Goal: Transaction & Acquisition: Purchase product/service

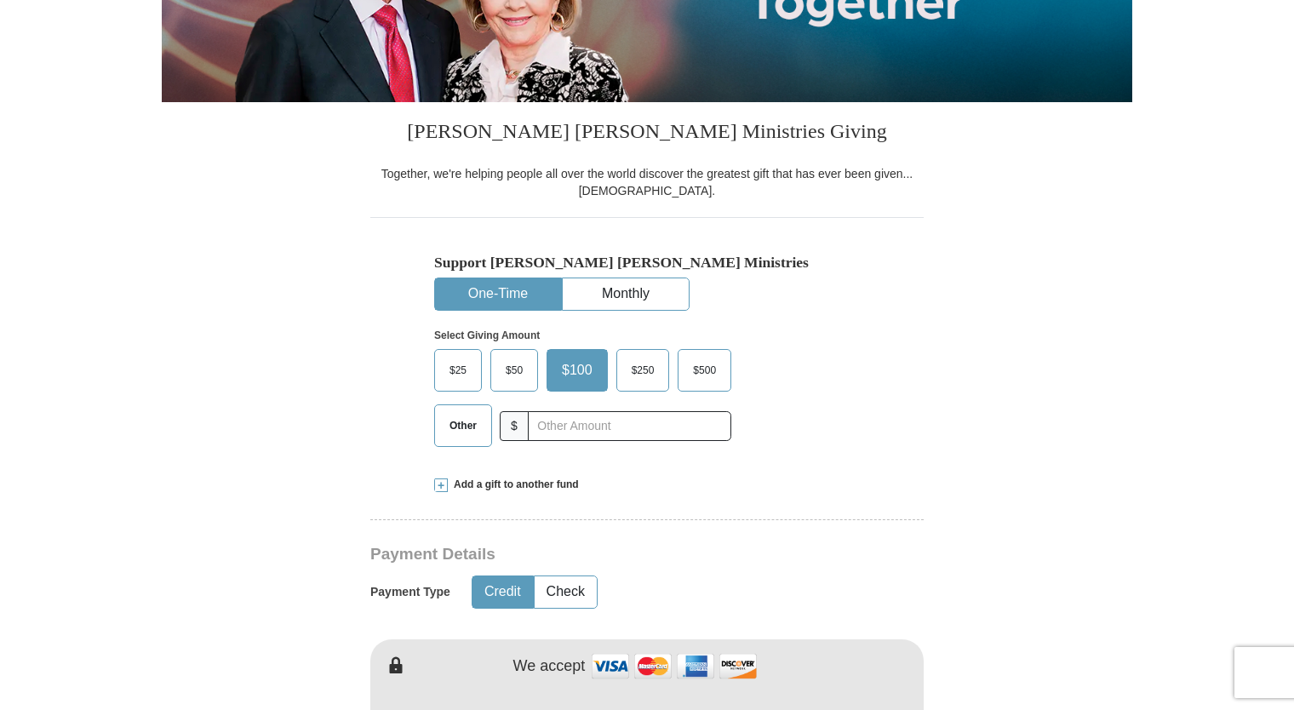
scroll to position [341, 0]
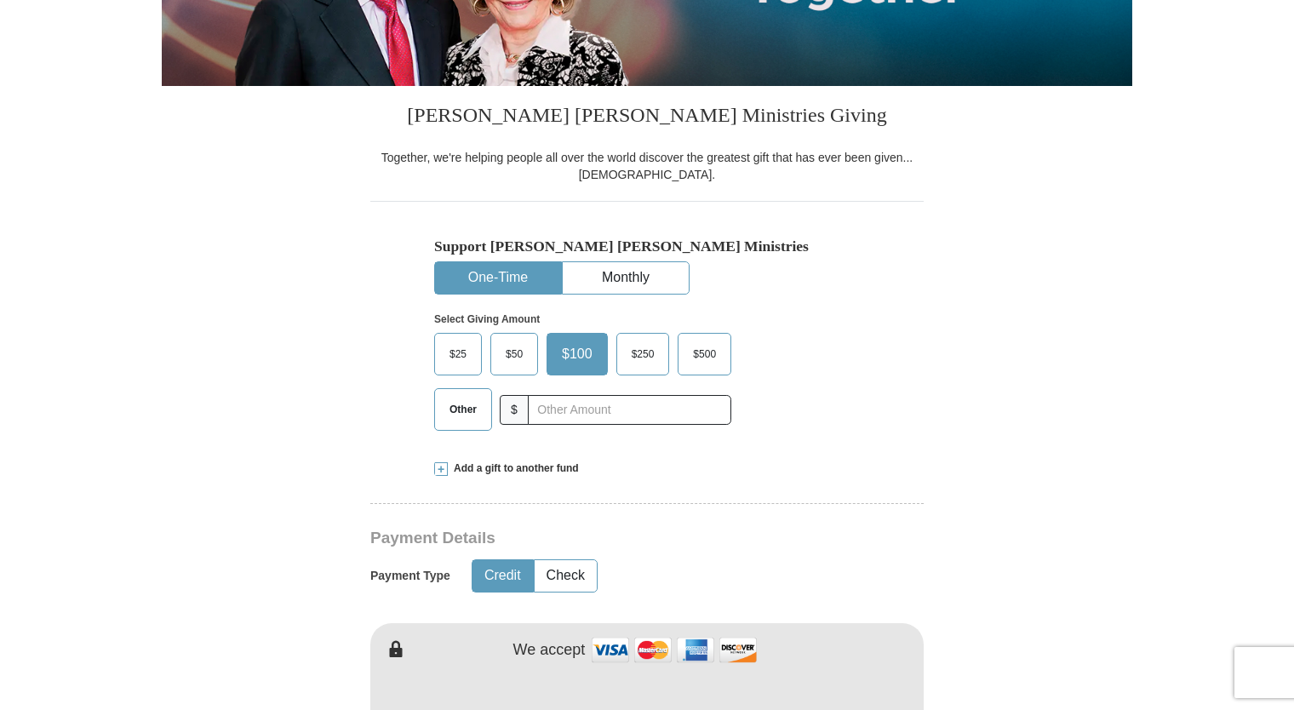
click at [466, 410] on span "Other" at bounding box center [463, 410] width 44 height 26
click at [0, 0] on input "Other" at bounding box center [0, 0] width 0 height 0
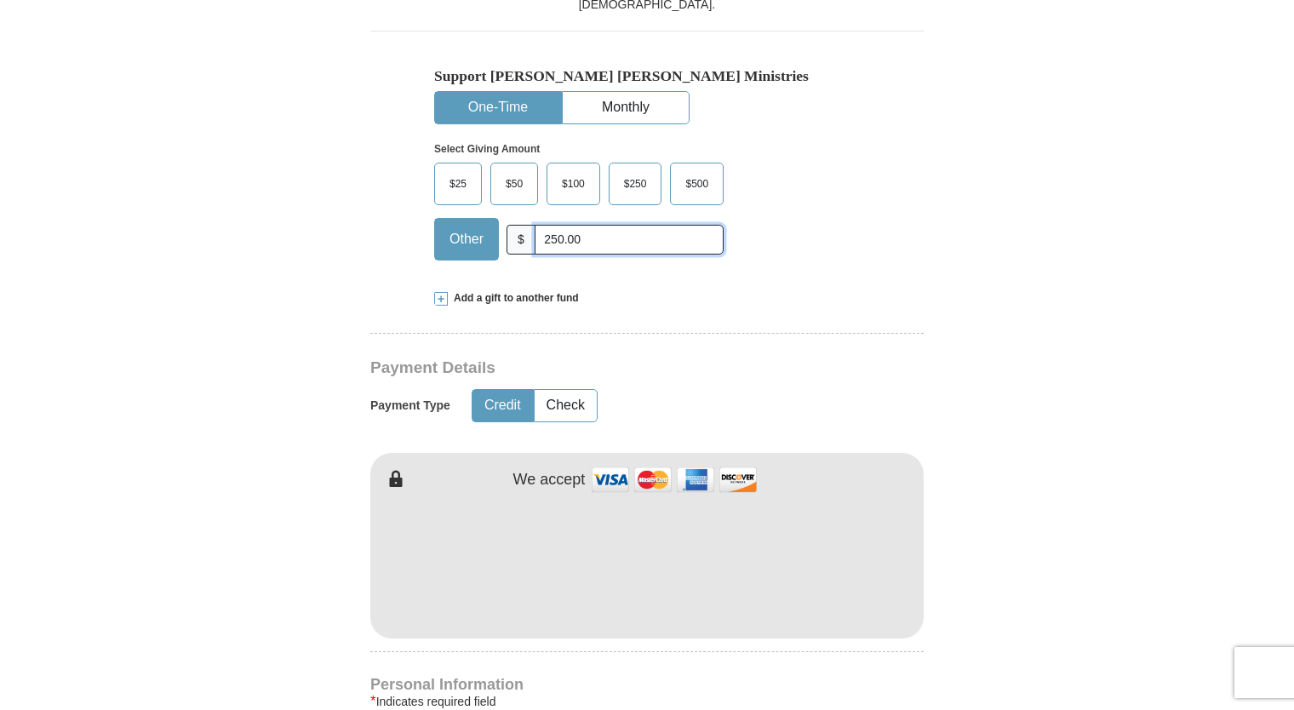
scroll to position [681, 0]
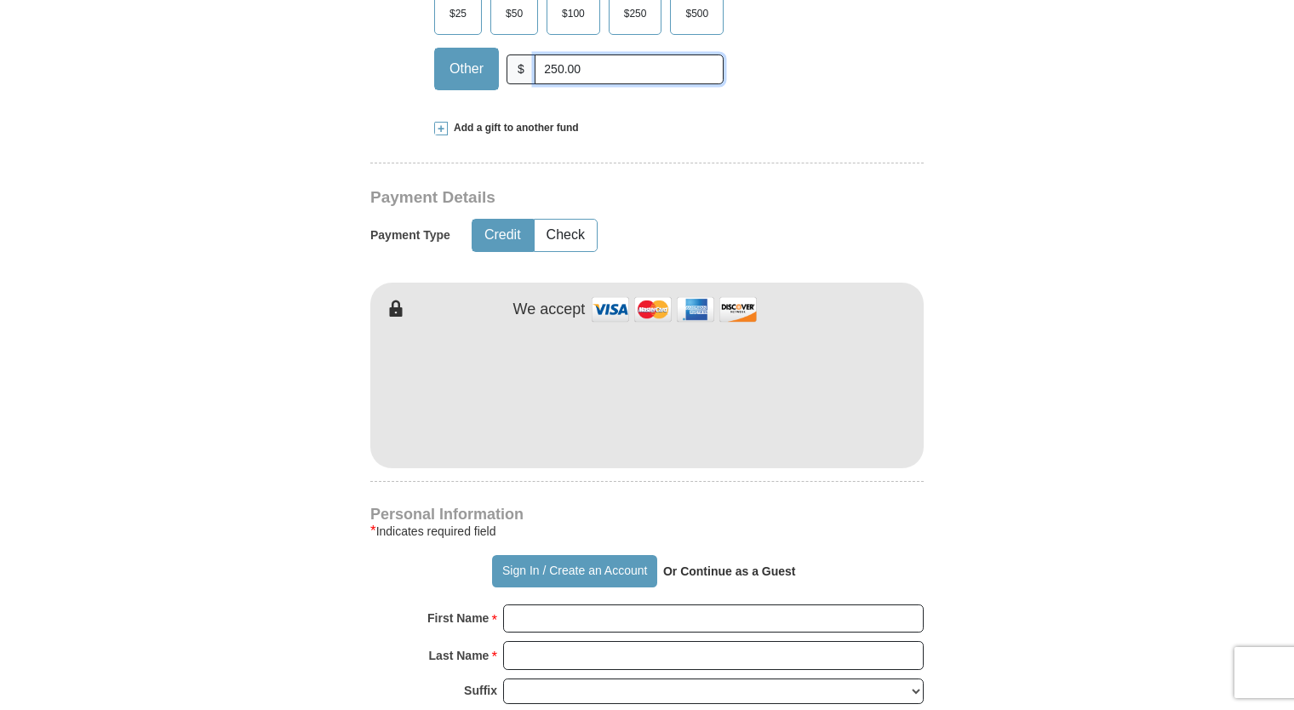
type input "250.00"
click at [980, 411] on form "Already have an account? Sign in for faster giving. Don't have an account? Crea…" at bounding box center [647, 431] width 971 height 2089
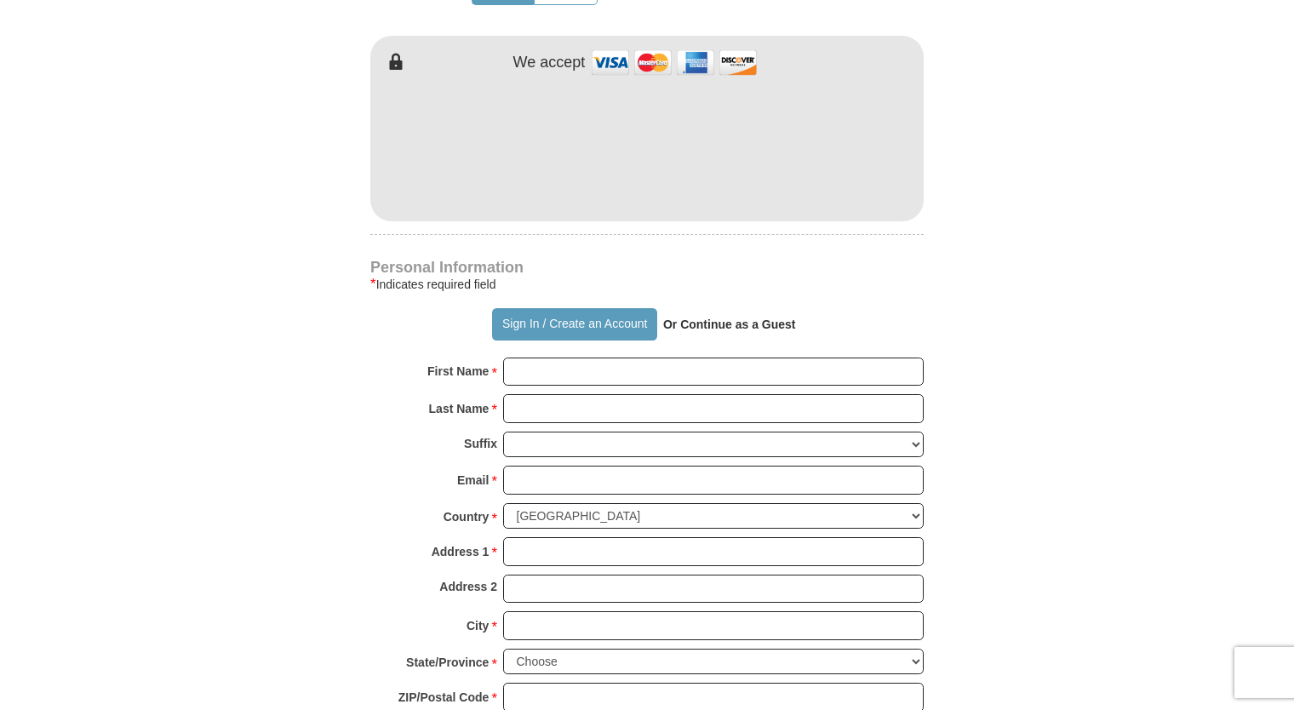
scroll to position [1022, 0]
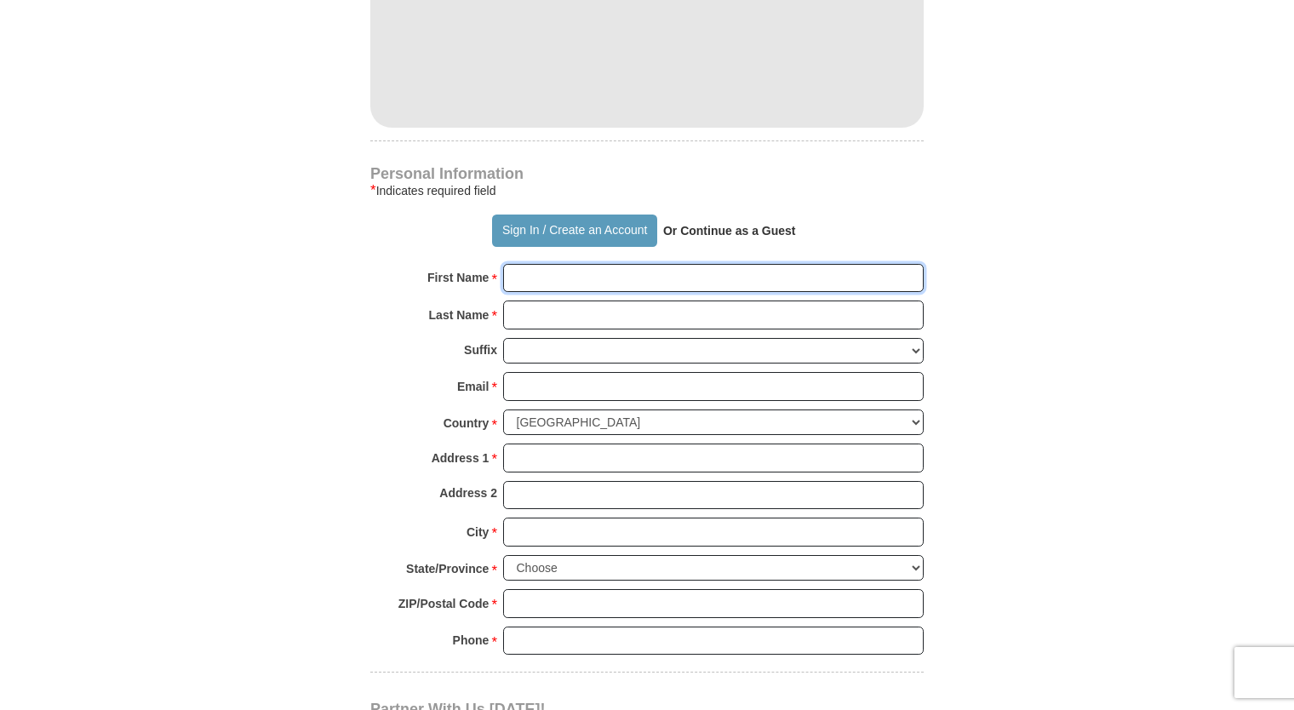
click at [582, 274] on input "First Name *" at bounding box center [713, 278] width 421 height 29
type input "[PERSON_NAME]"
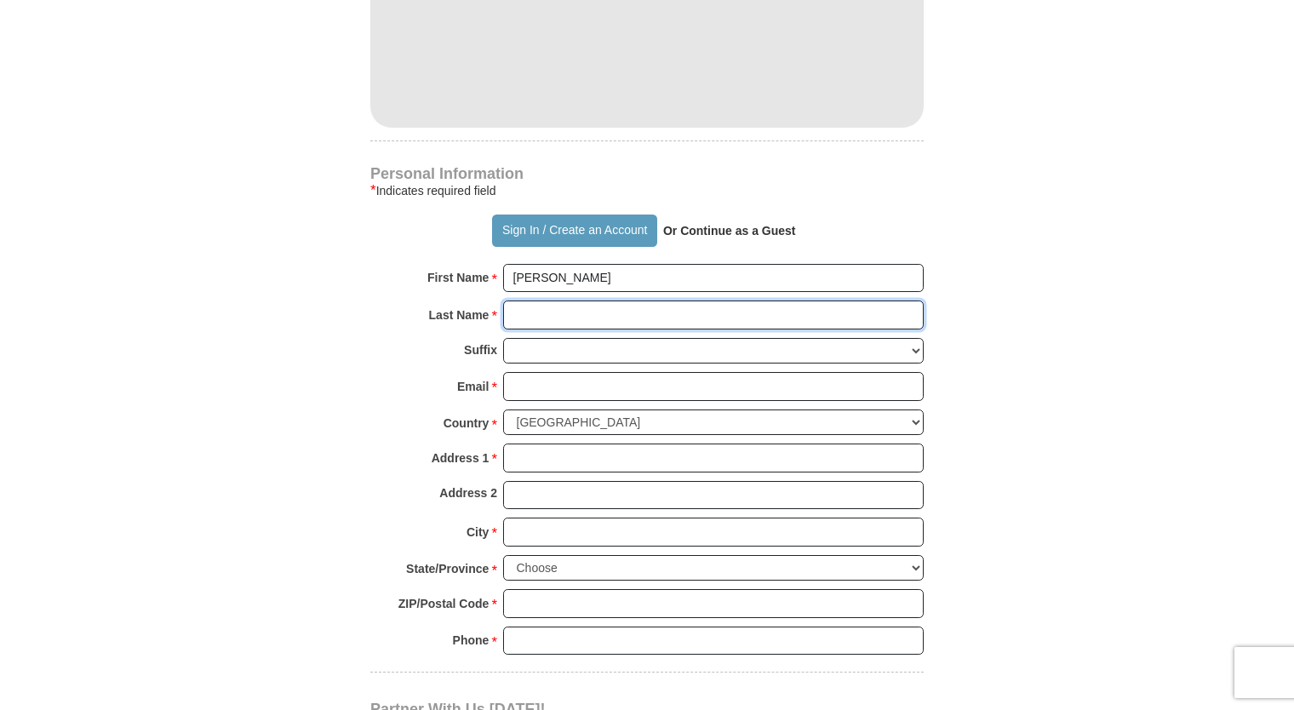
type input "[PERSON_NAME]"
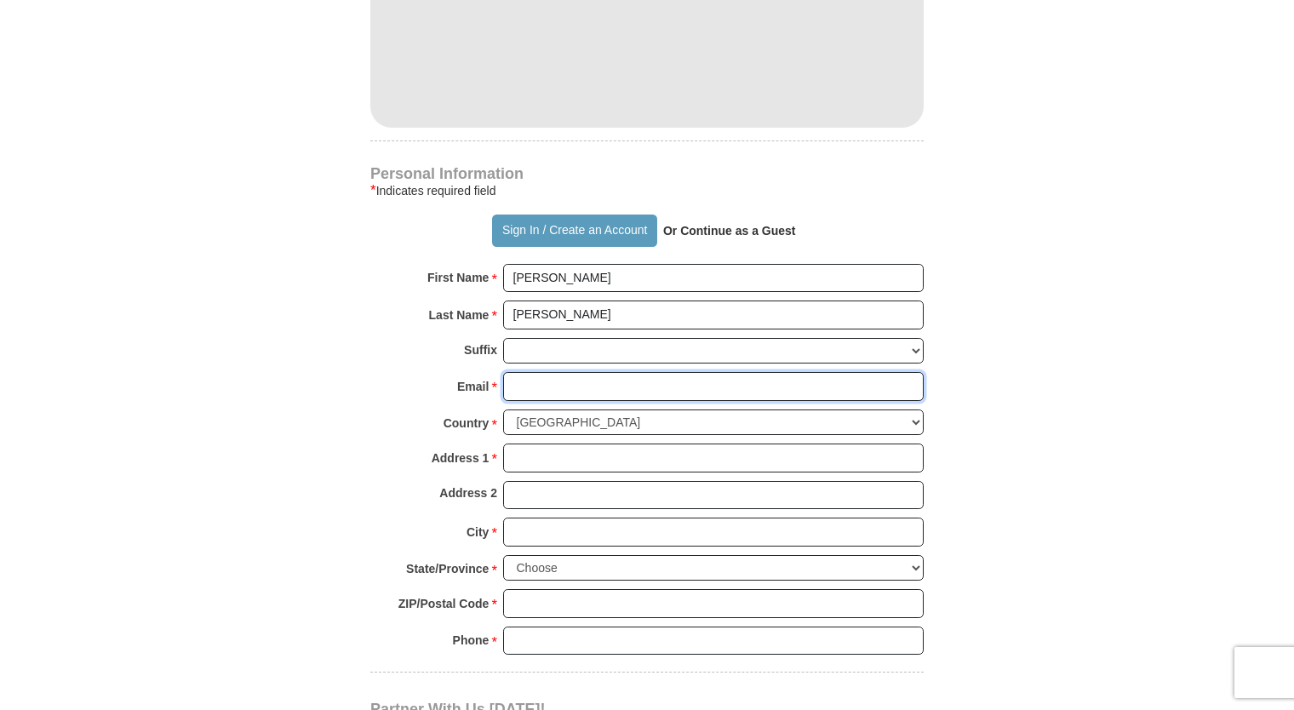
type input "[EMAIL_ADDRESS][DOMAIN_NAME]"
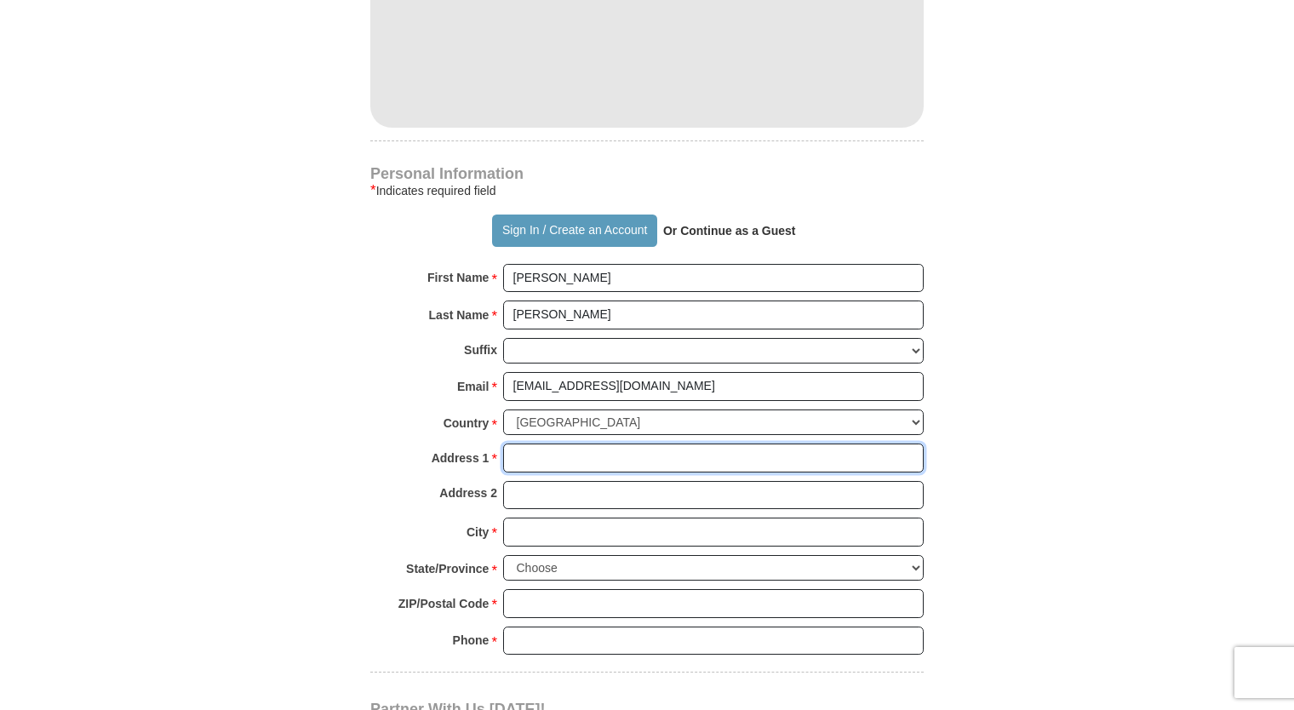
type input "PO Box 160"
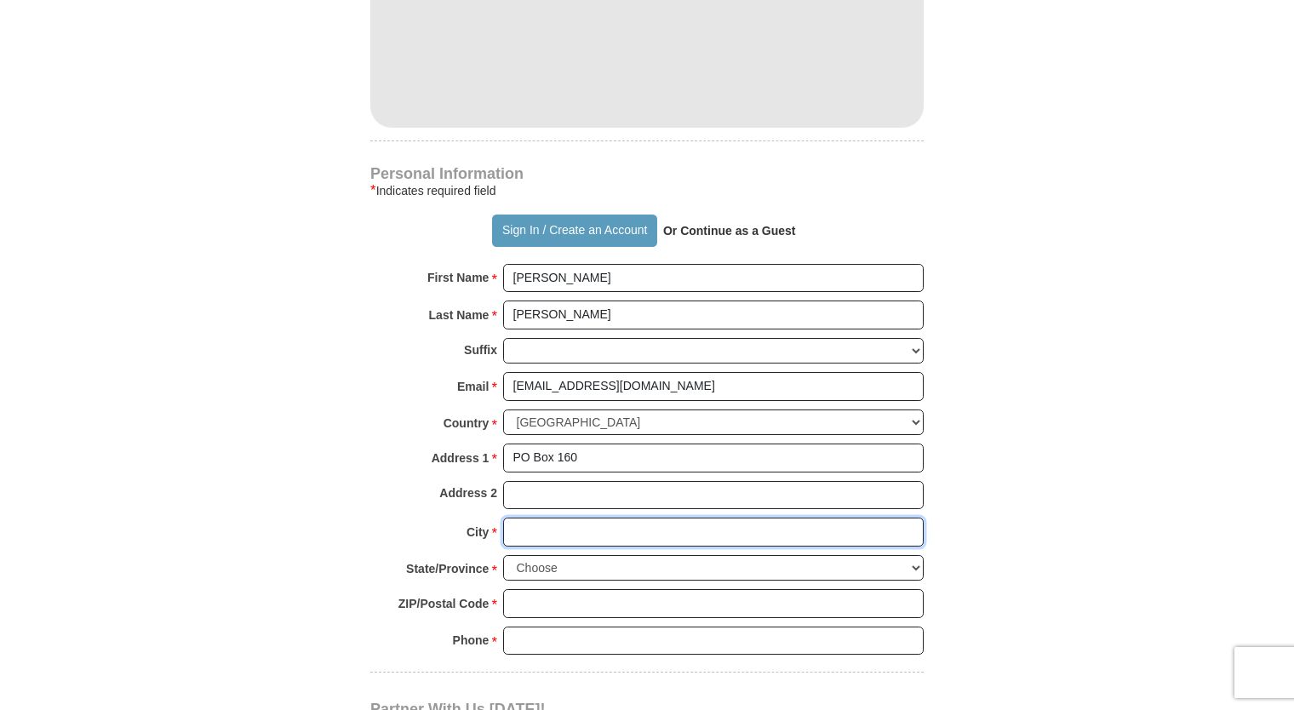
type input "[GEOGRAPHIC_DATA]"
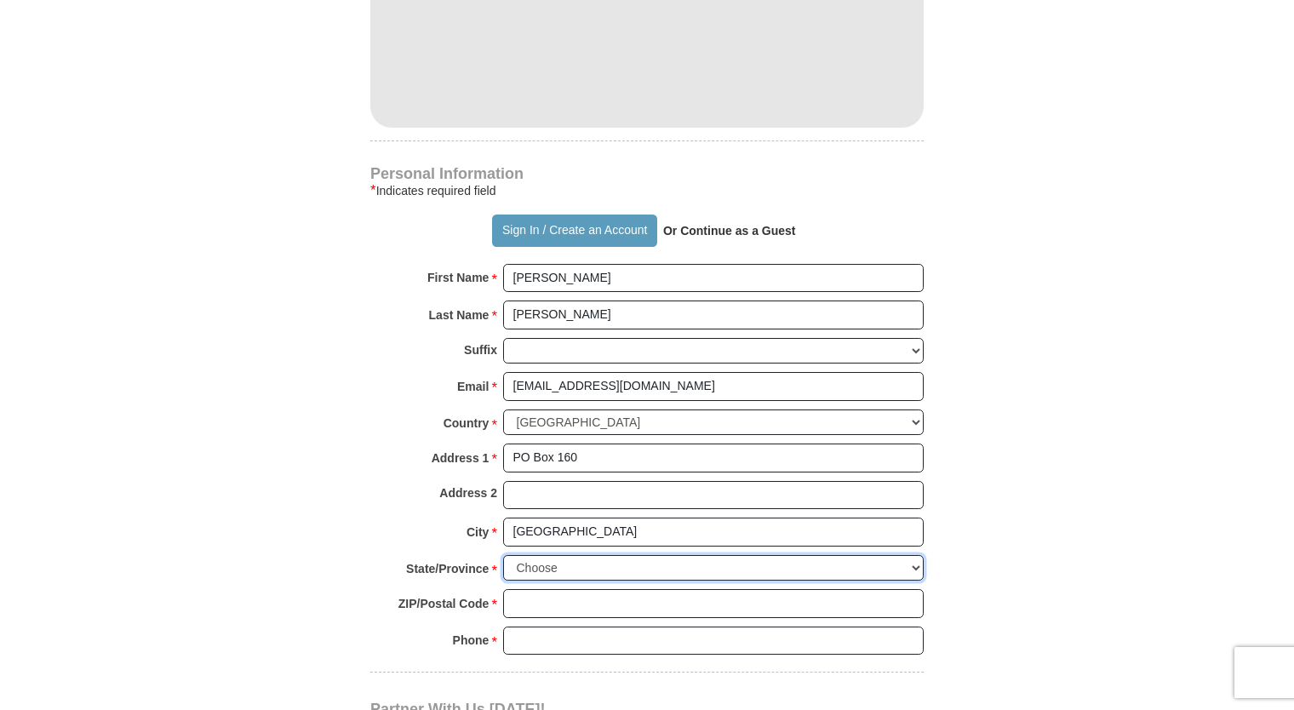
select select "[GEOGRAPHIC_DATA]"
type input "76071"
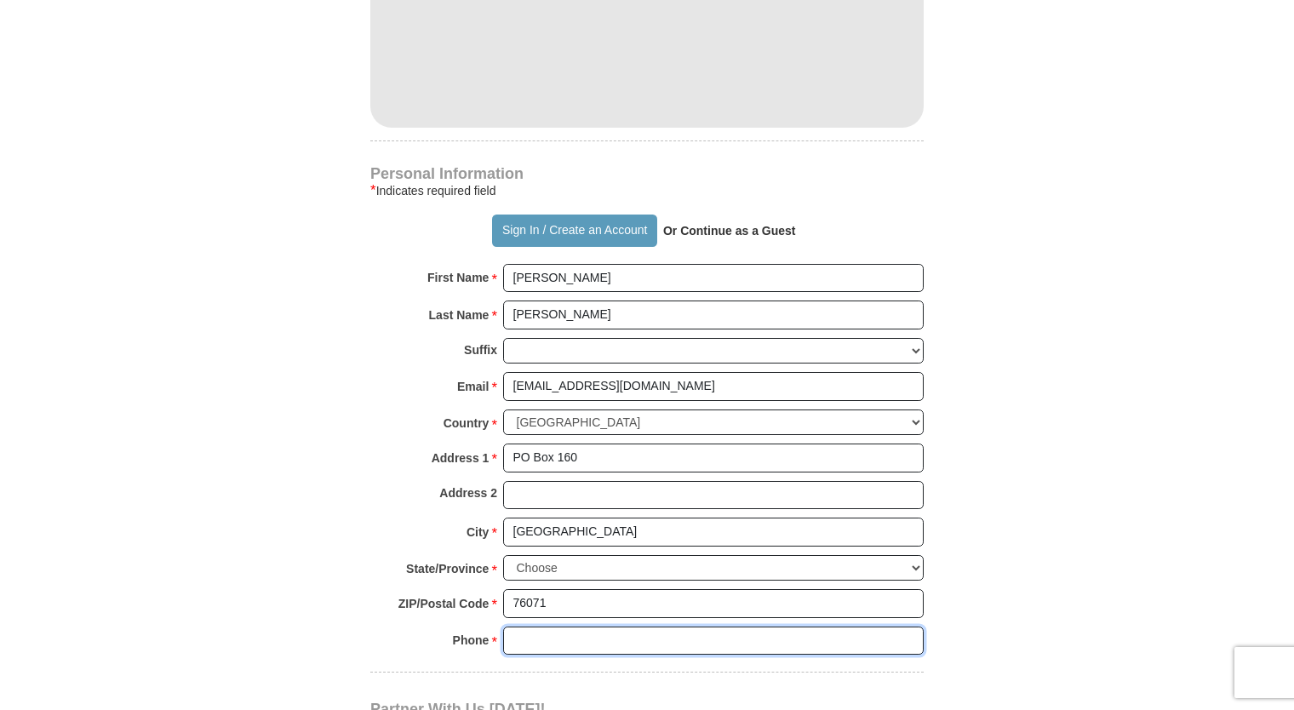
type input "4693865876"
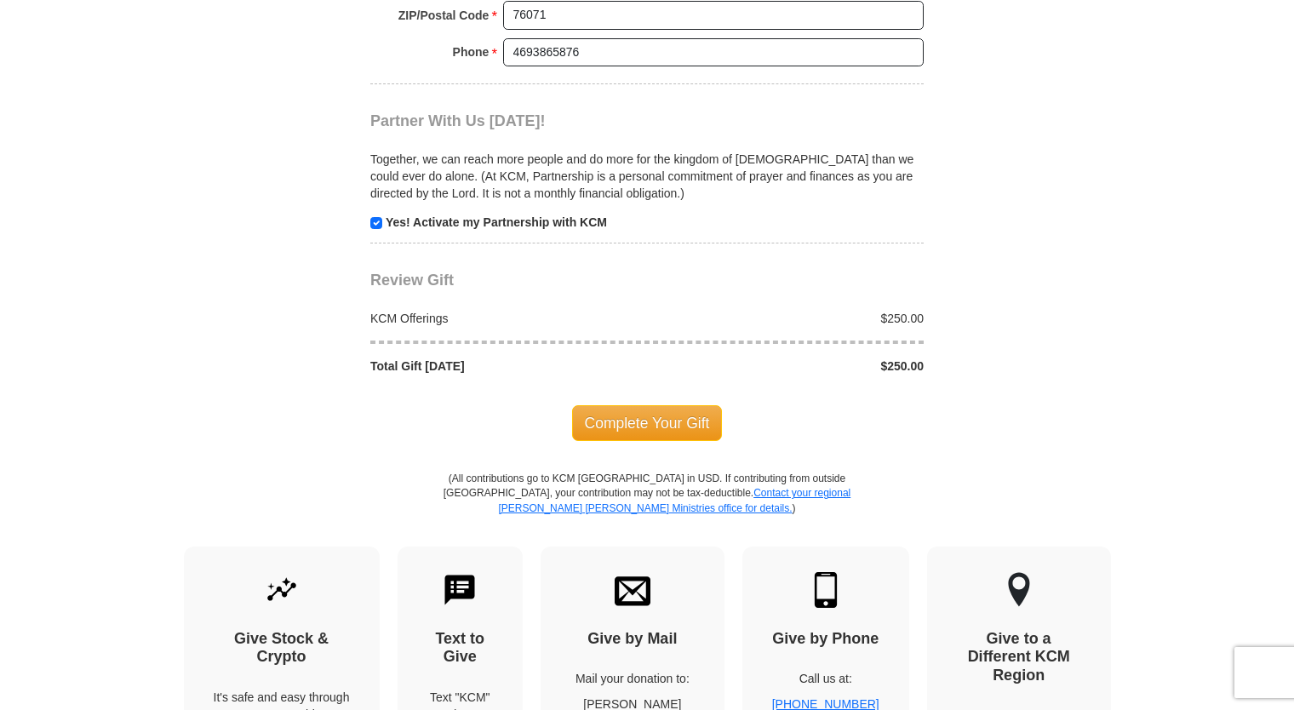
scroll to position [1703, 0]
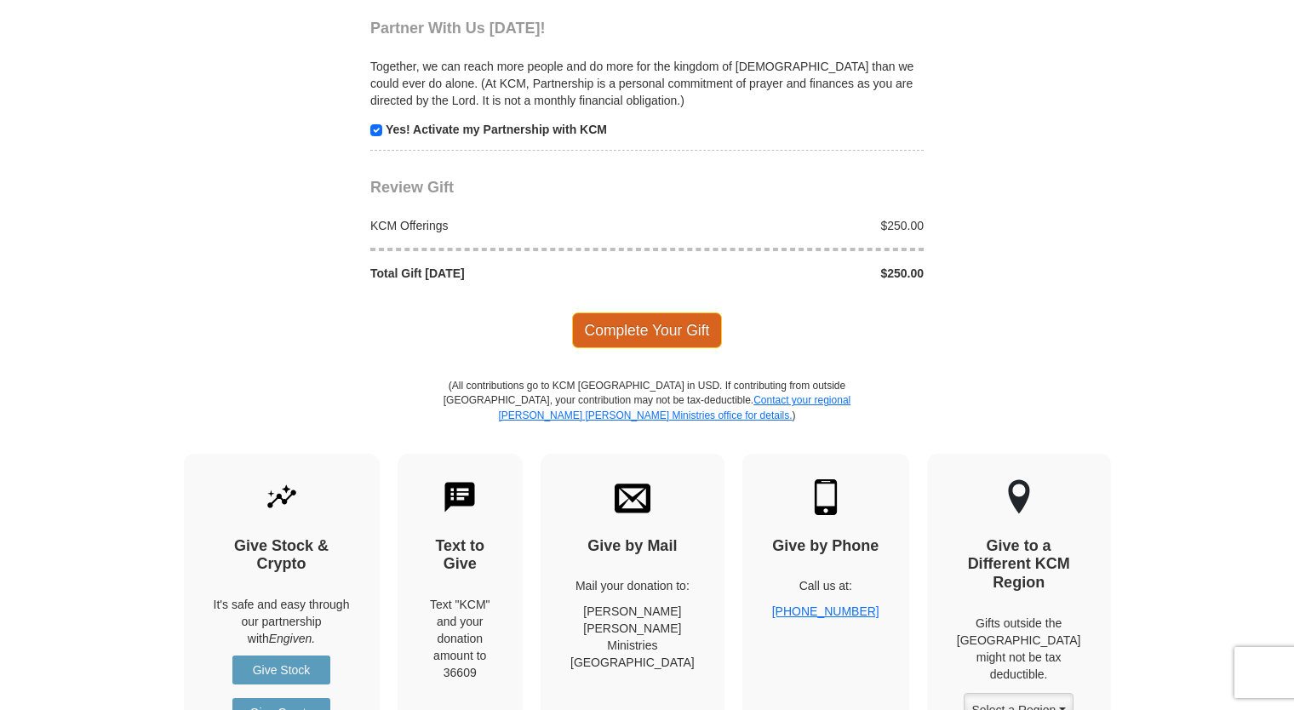
click at [651, 327] on span "Complete Your Gift" at bounding box center [647, 331] width 151 height 36
